Goal: Transaction & Acquisition: Purchase product/service

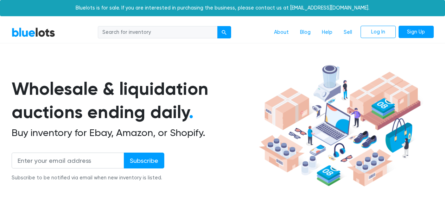
click at [142, 36] on input "search" at bounding box center [158, 32] width 120 height 13
type input "toys"
click at [217, 26] on button "submit" at bounding box center [224, 32] width 14 height 13
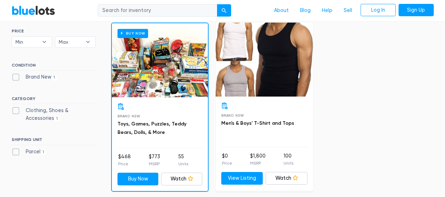
scroll to position [212, 0]
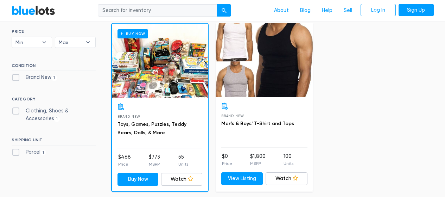
click at [164, 78] on div "Buy Now" at bounding box center [160, 61] width 96 height 74
click at [39, 10] on link "BlueLots" at bounding box center [34, 10] width 44 height 10
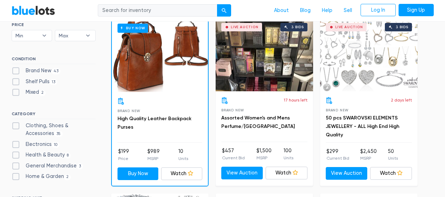
scroll to position [206, 0]
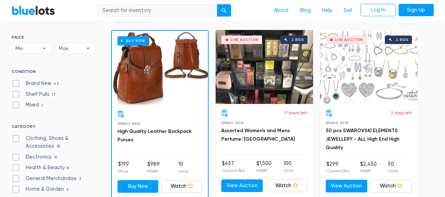
click at [381, 68] on div "Live Auction 3 bids" at bounding box center [368, 67] width 97 height 74
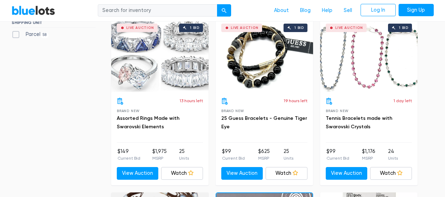
scroll to position [393, 0]
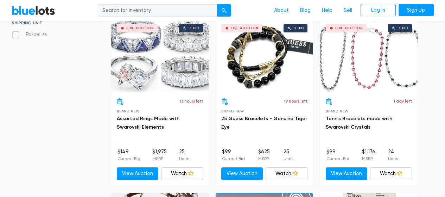
click at [380, 75] on div "Live Auction 1 bid" at bounding box center [368, 55] width 97 height 74
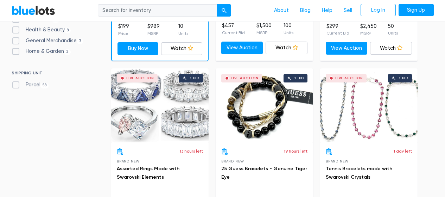
scroll to position [343, 0]
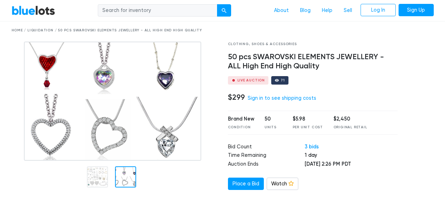
scroll to position [24, 0]
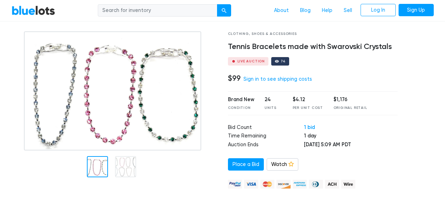
scroll to position [34, 0]
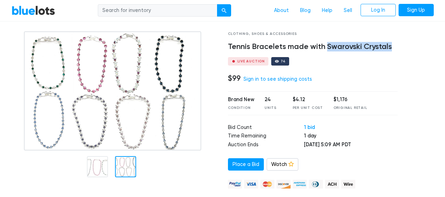
drag, startPoint x: 326, startPoint y: 46, endPoint x: 391, endPoint y: 45, distance: 64.4
click at [391, 45] on h4 "Tennis Bracelets made with Swarovski Crystals" at bounding box center [313, 46] width 170 height 9
copy h4 "Swarovski Crystals"
